Goal: Task Accomplishment & Management: Manage account settings

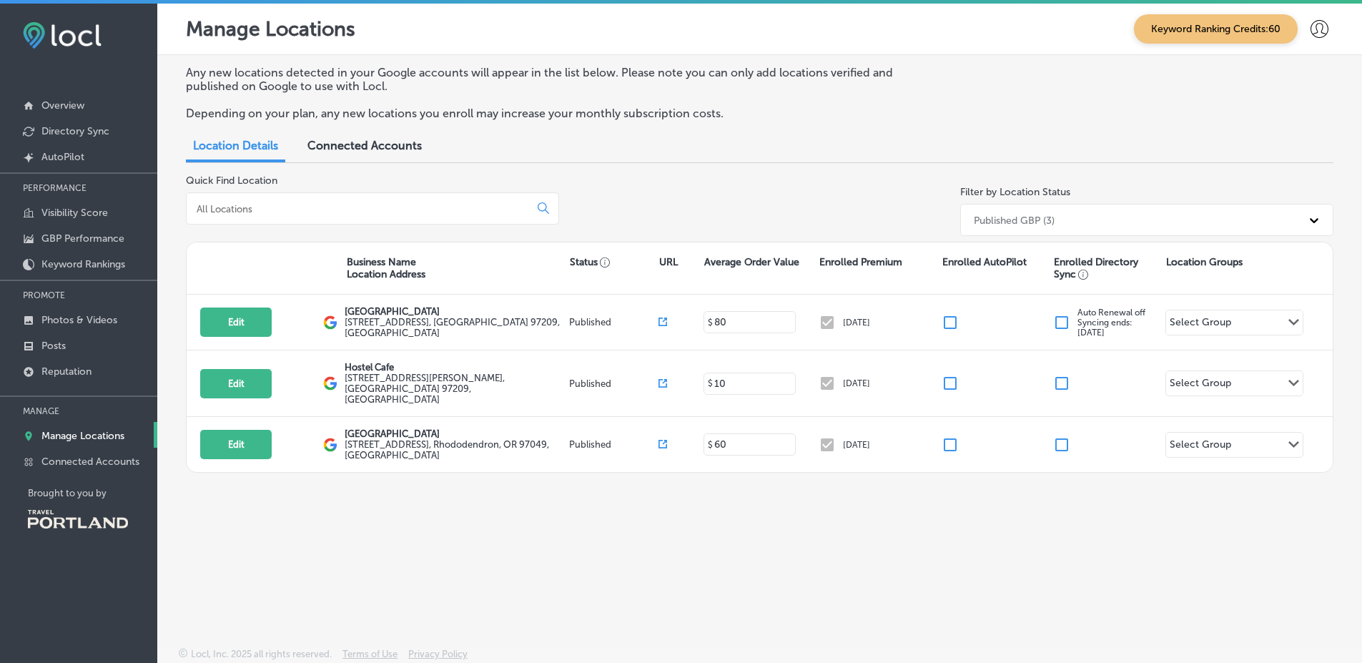
click at [329, 147] on span "Connected Accounts" at bounding box center [365, 146] width 114 height 14
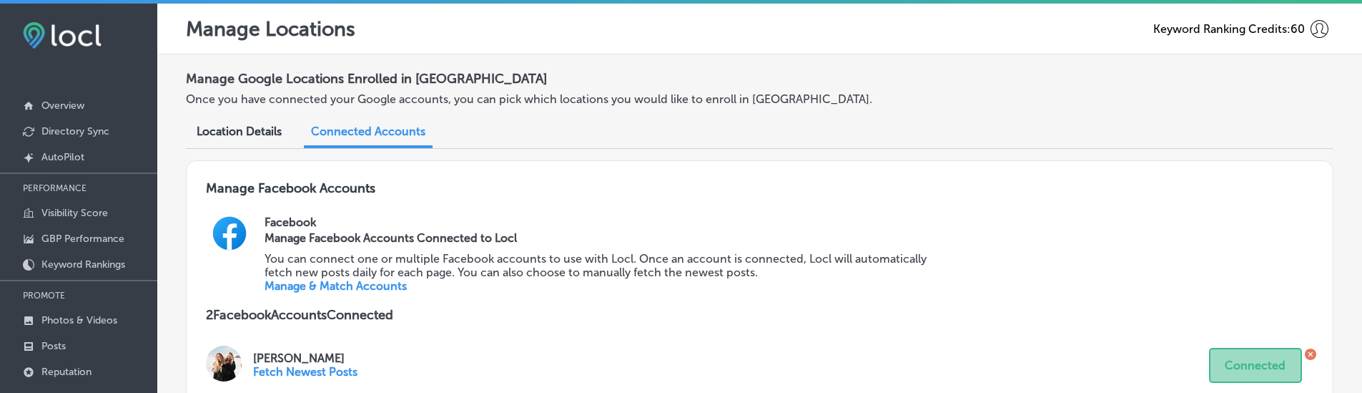
scroll to position [17, 0]
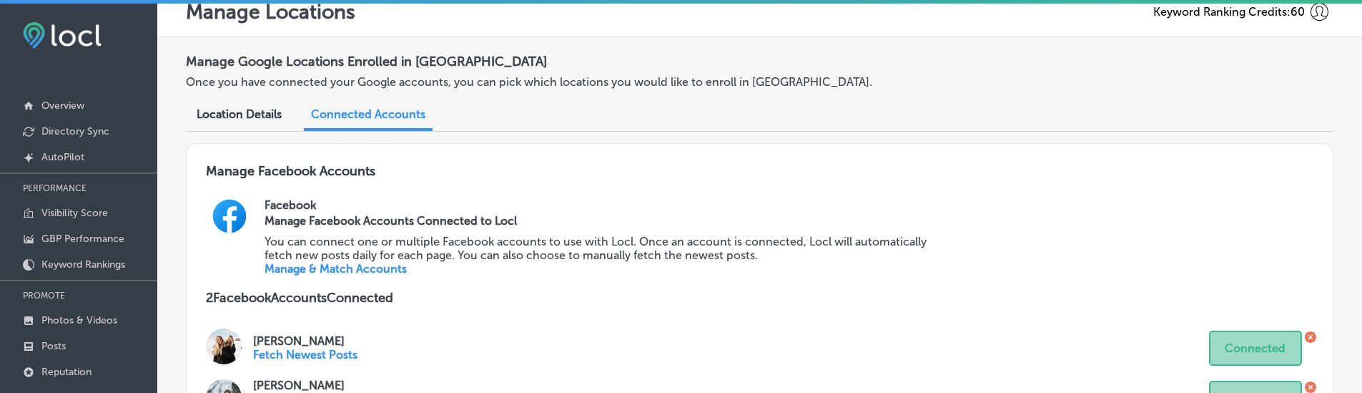
click at [682, 313] on div "Manage Facebook Accounts Facebook Manage Facebook Accounts Connected to Locl Yo…" at bounding box center [760, 324] width 1148 height 363
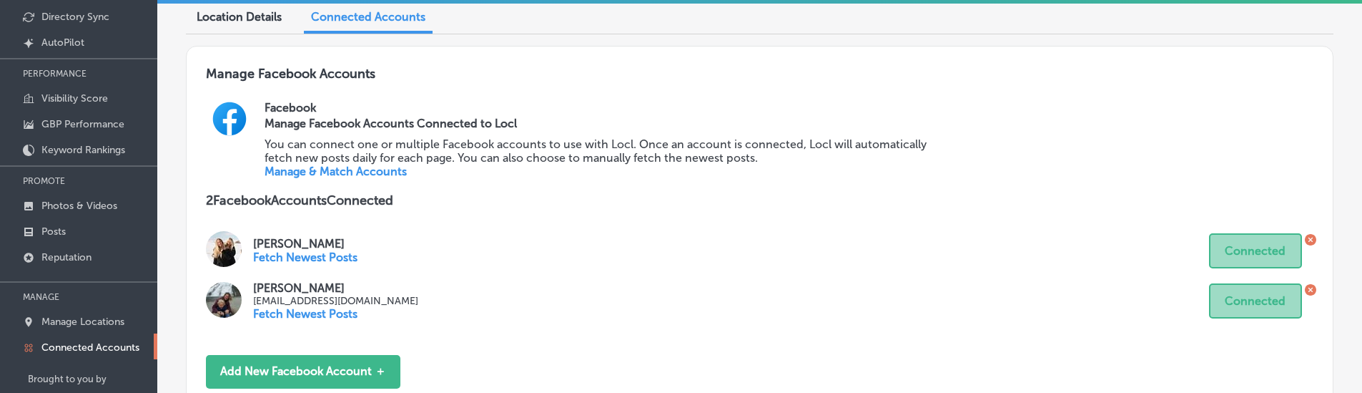
scroll to position [0, 0]
